Goal: Browse casually

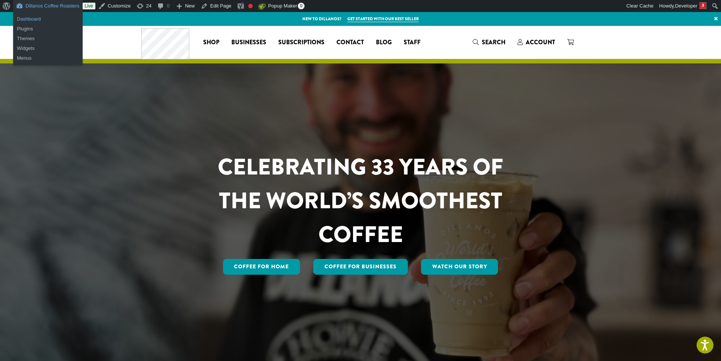
click at [36, 14] on link "Dashboard" at bounding box center [47, 19] width 69 height 10
